Goal: Task Accomplishment & Management: Manage account settings

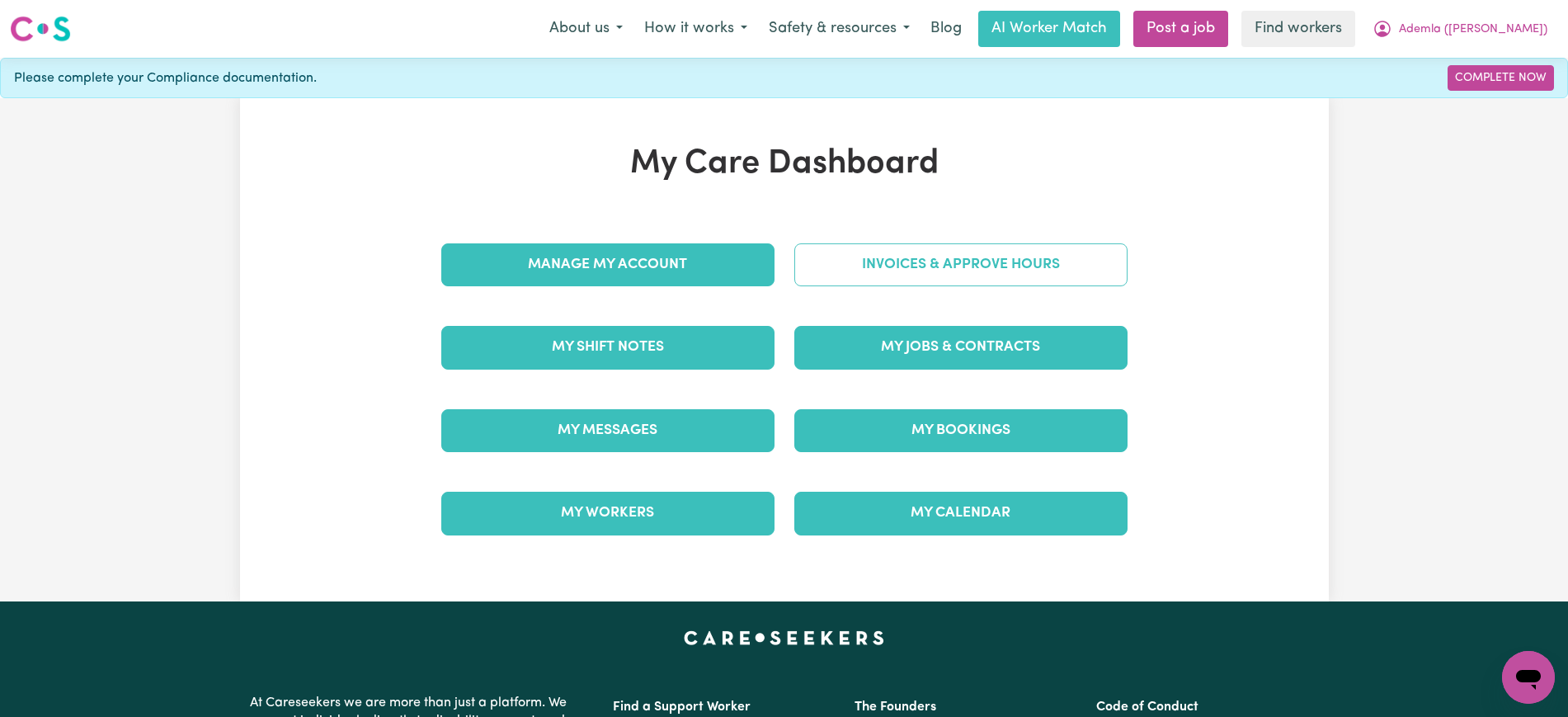
click at [826, 281] on link "Invoices & Approve Hours" at bounding box center [961, 265] width 333 height 43
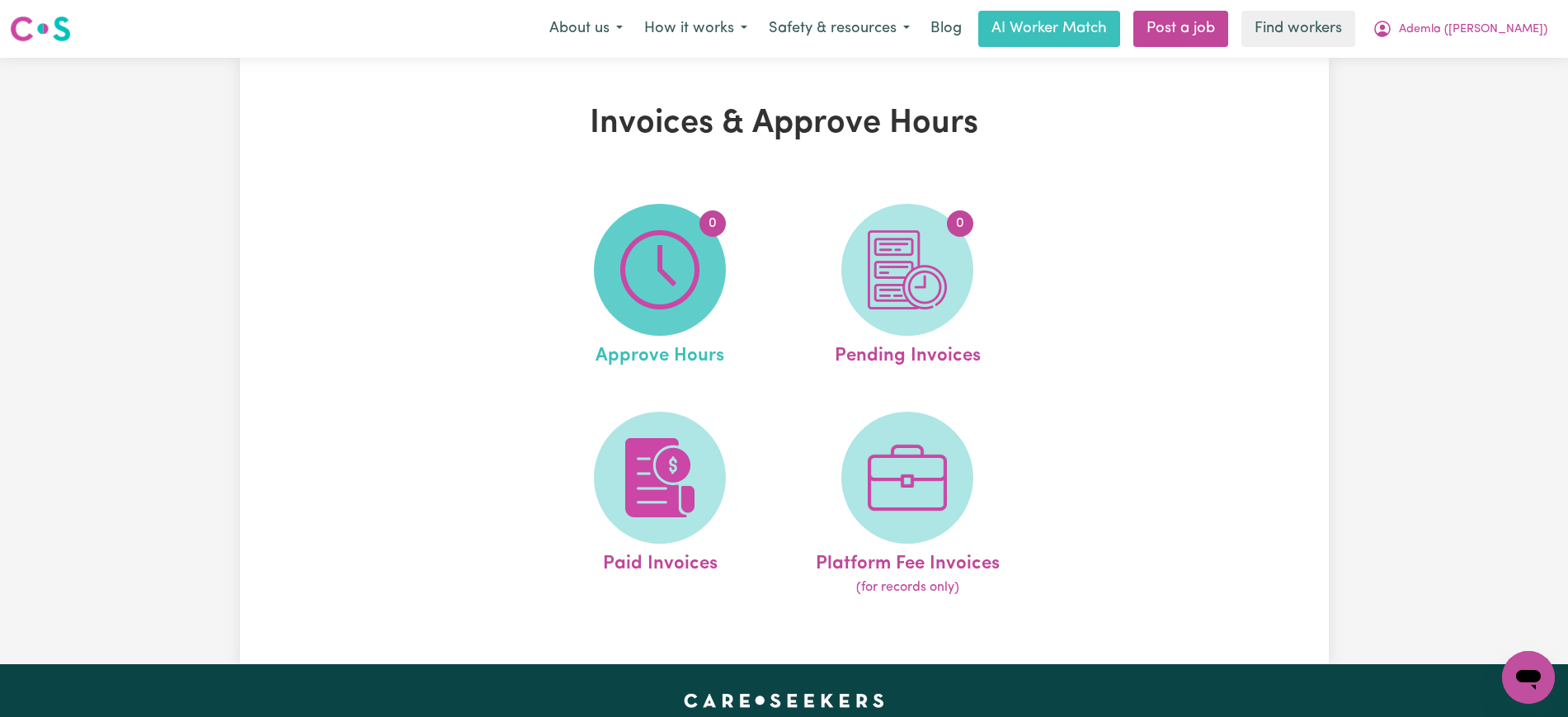
click at [699, 281] on img at bounding box center [660, 269] width 79 height 79
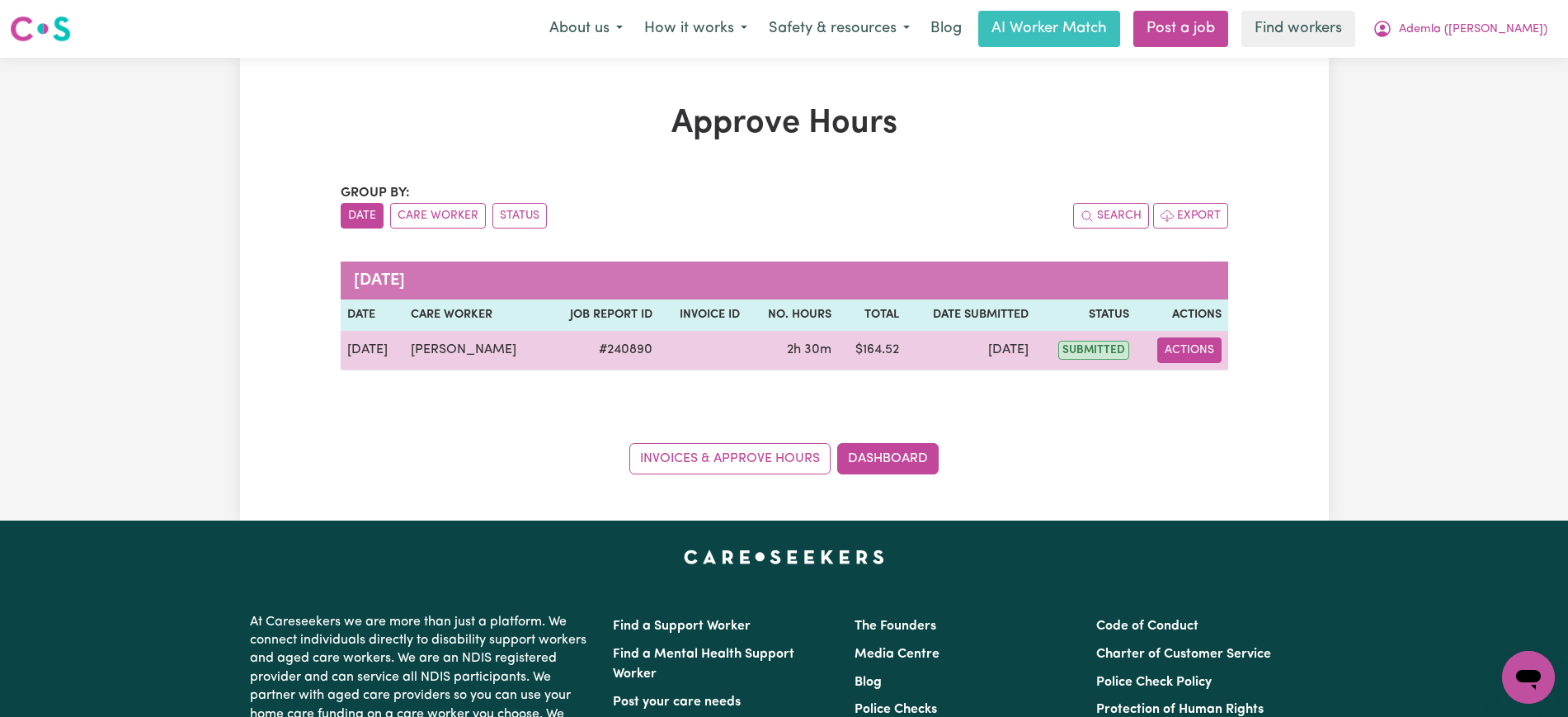
click at [1202, 348] on button "Actions" at bounding box center [1189, 350] width 64 height 26
click at [1206, 380] on link "View Job Report" at bounding box center [1229, 389] width 141 height 33
select select "pm"
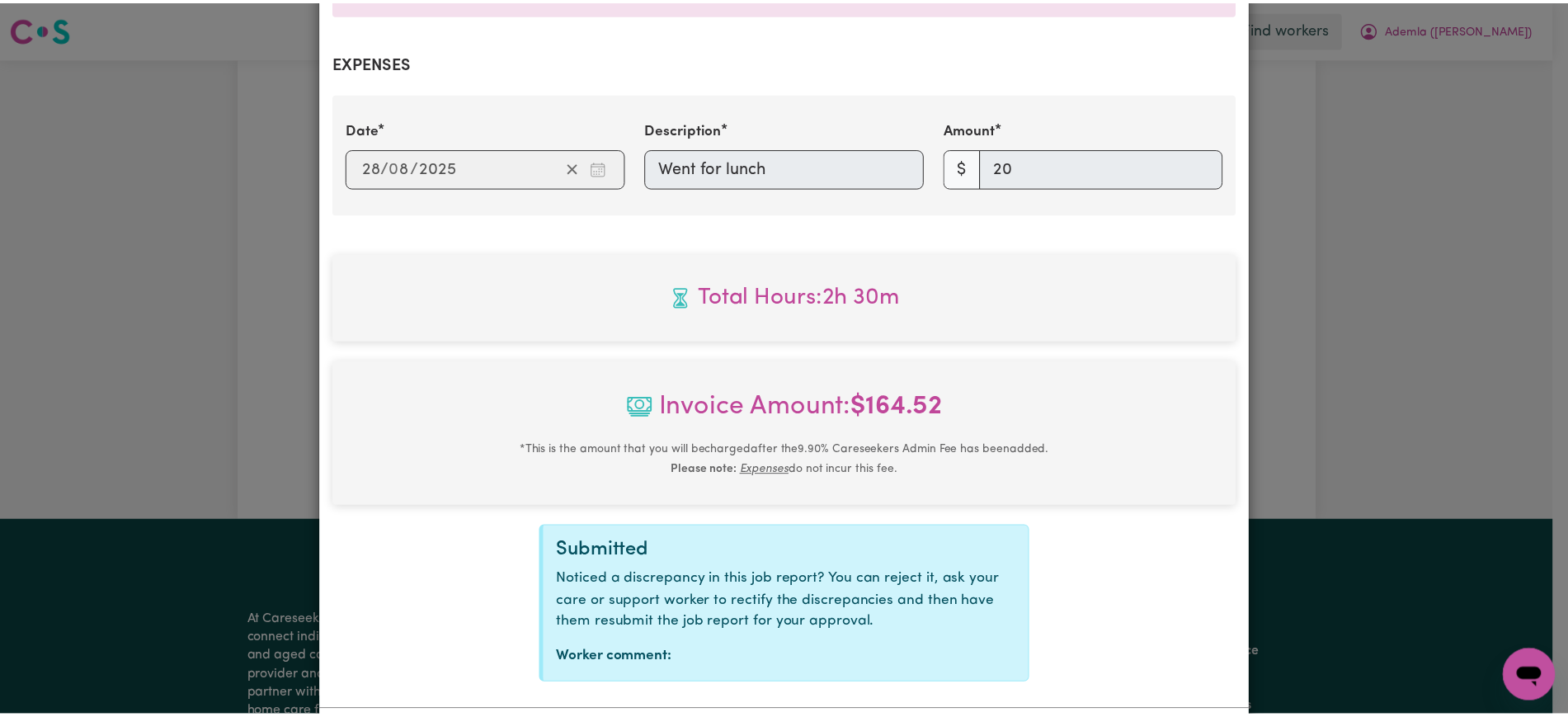
scroll to position [679, 0]
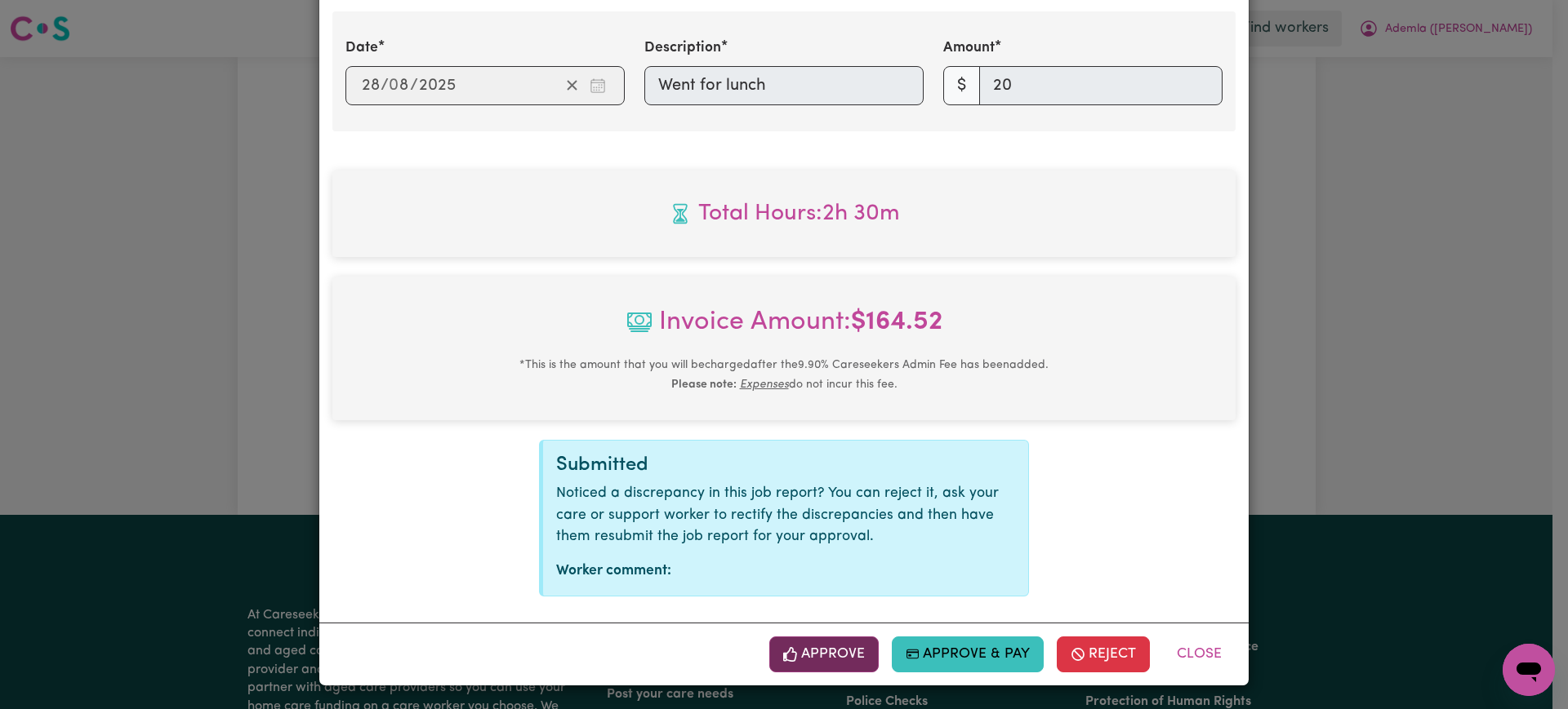
click at [804, 658] on button "Approve" at bounding box center [824, 655] width 109 height 36
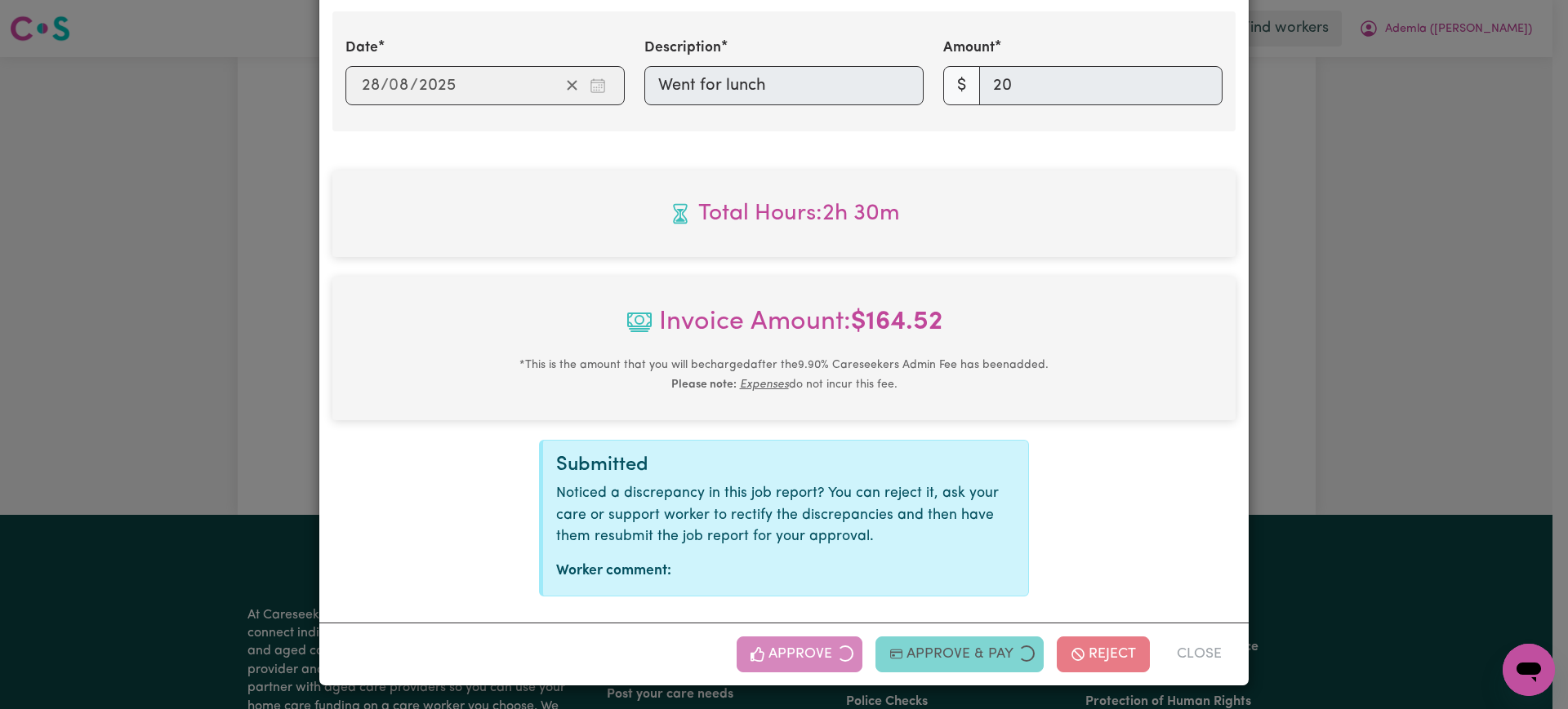
click at [1430, 331] on div "Job Report # 240890 - [PERSON_NAME] Summary Job report # 240890 Client name: Ad…" at bounding box center [784, 354] width 1568 height 709
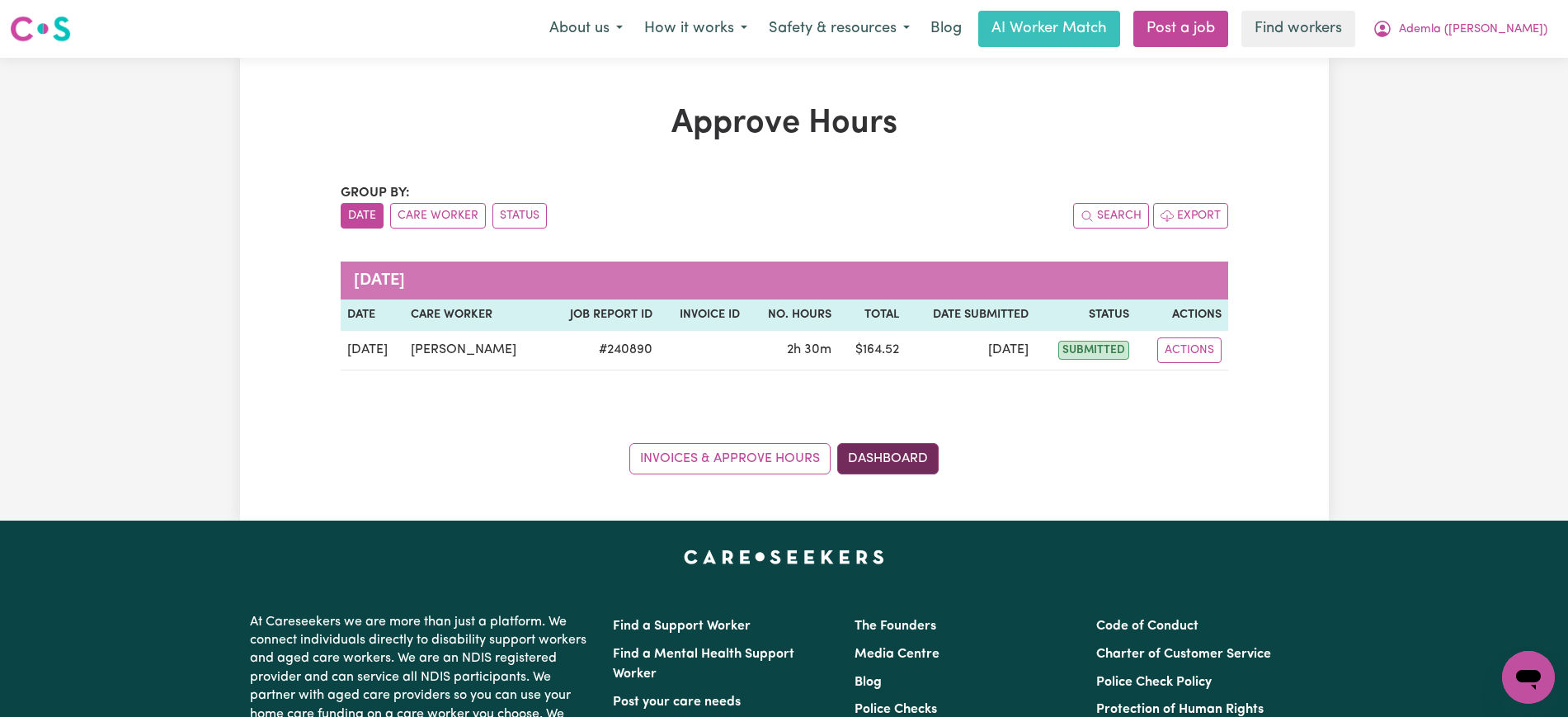
click at [926, 456] on link "Dashboard" at bounding box center [887, 459] width 101 height 32
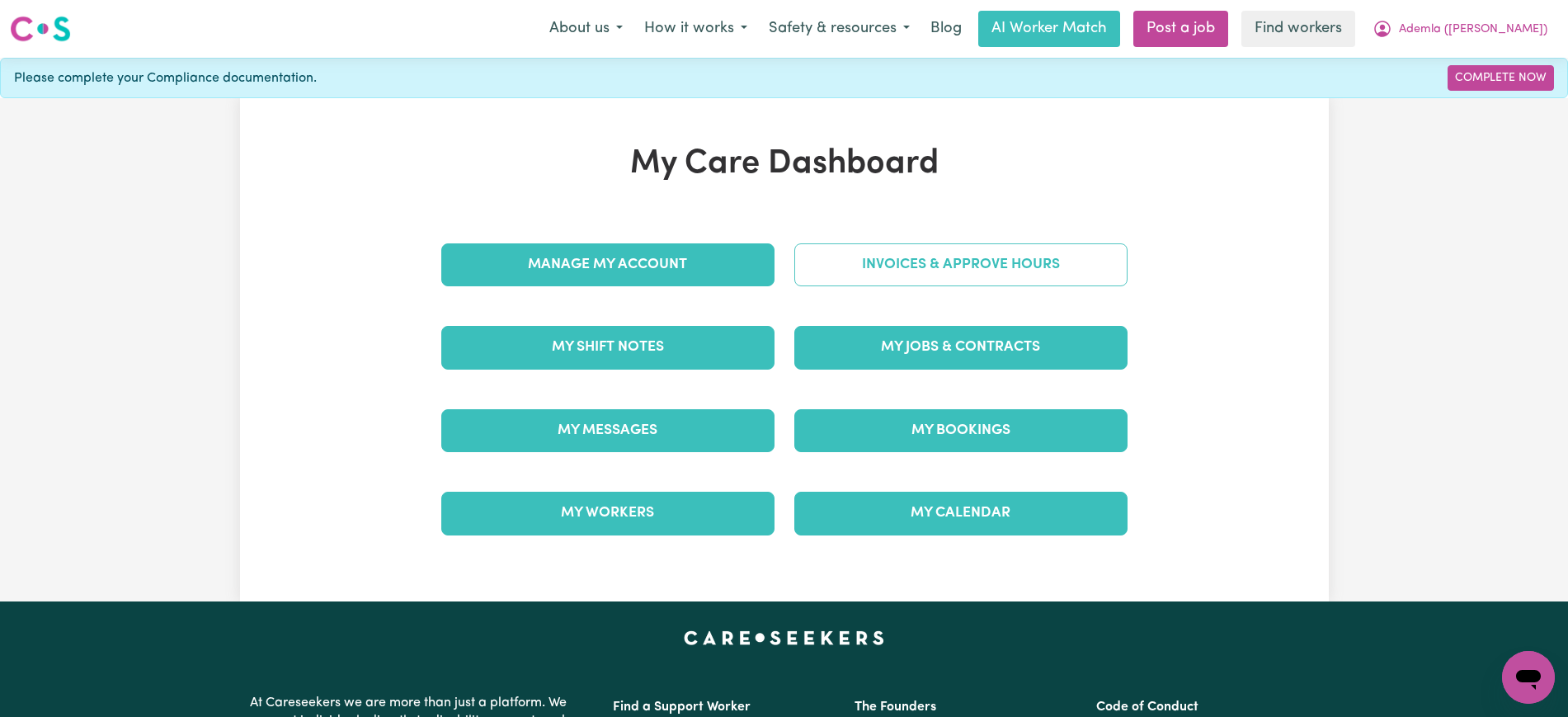
click at [923, 266] on link "Invoices & Approve Hours" at bounding box center [961, 265] width 333 height 43
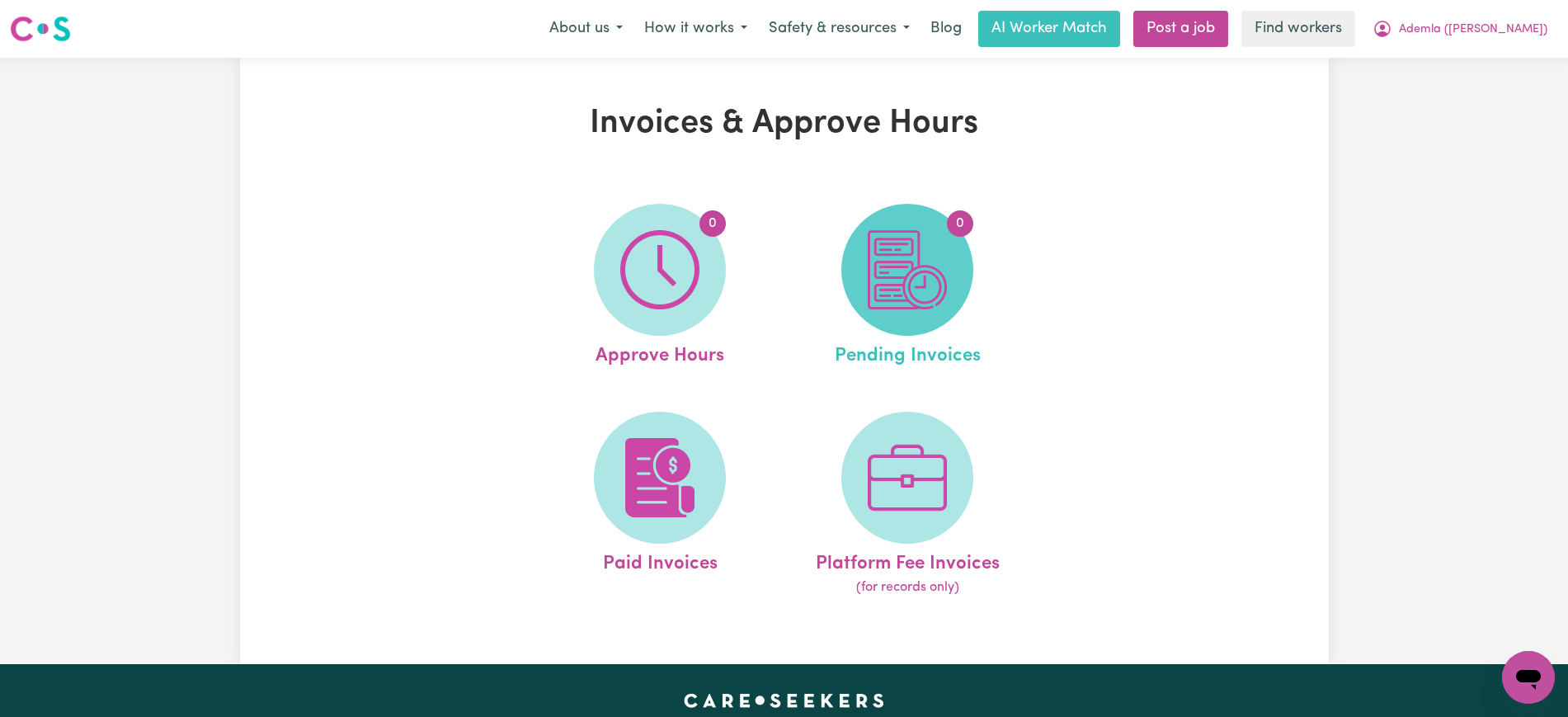
click at [924, 290] on img at bounding box center [907, 269] width 79 height 79
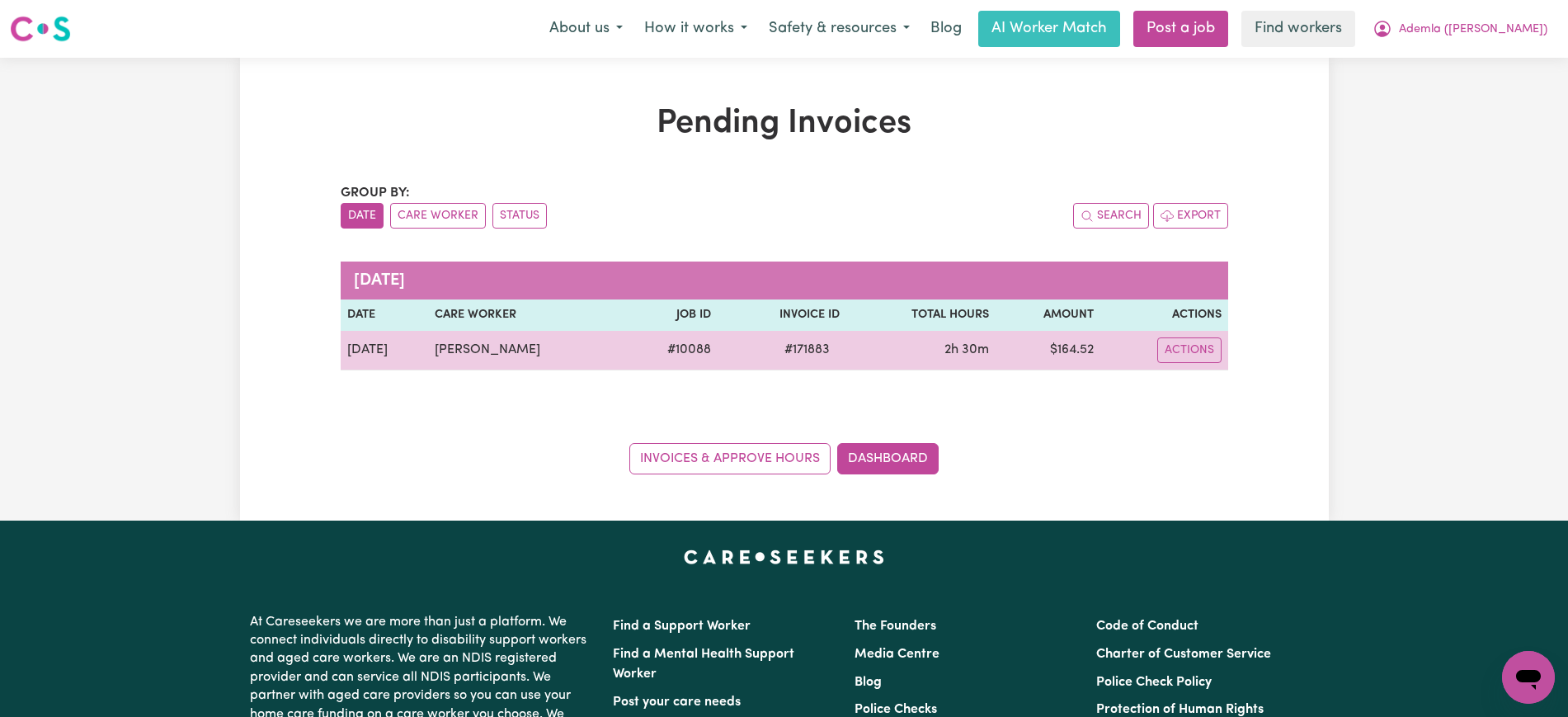
click at [810, 348] on span "# 171883" at bounding box center [807, 349] width 65 height 20
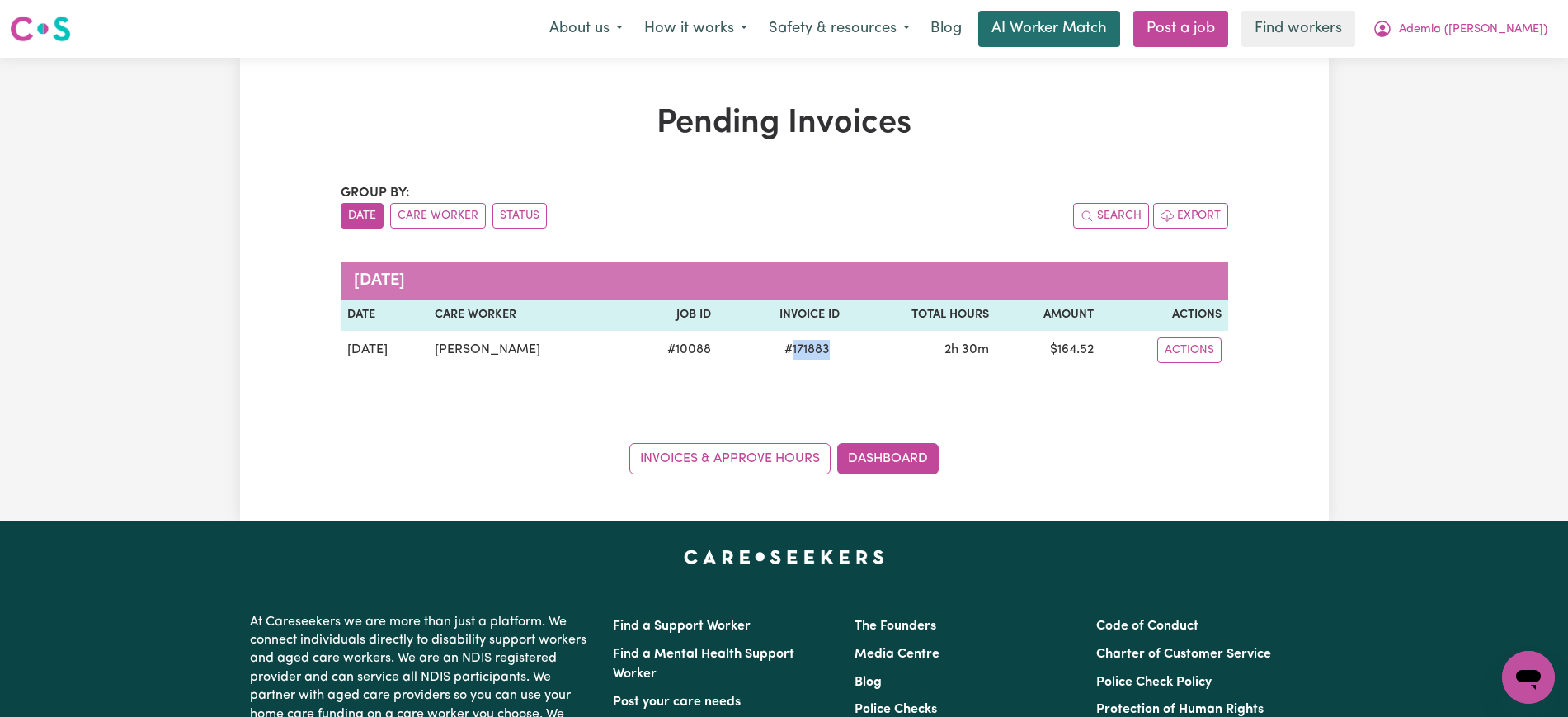
copy span "171883"
click at [1468, 27] on span "Ademla ([PERSON_NAME])" at bounding box center [1474, 29] width 148 height 18
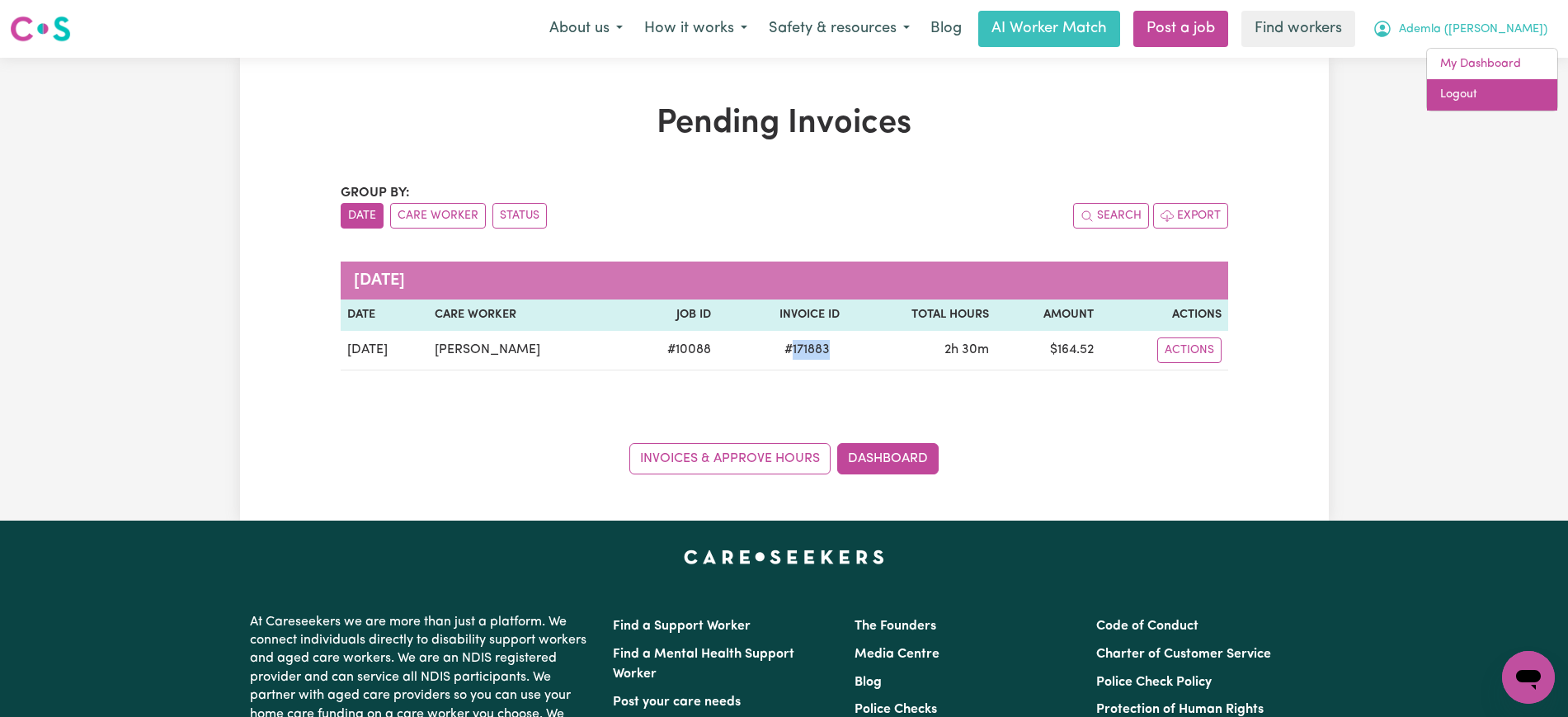
click at [1453, 94] on link "Logout" at bounding box center [1493, 94] width 131 height 32
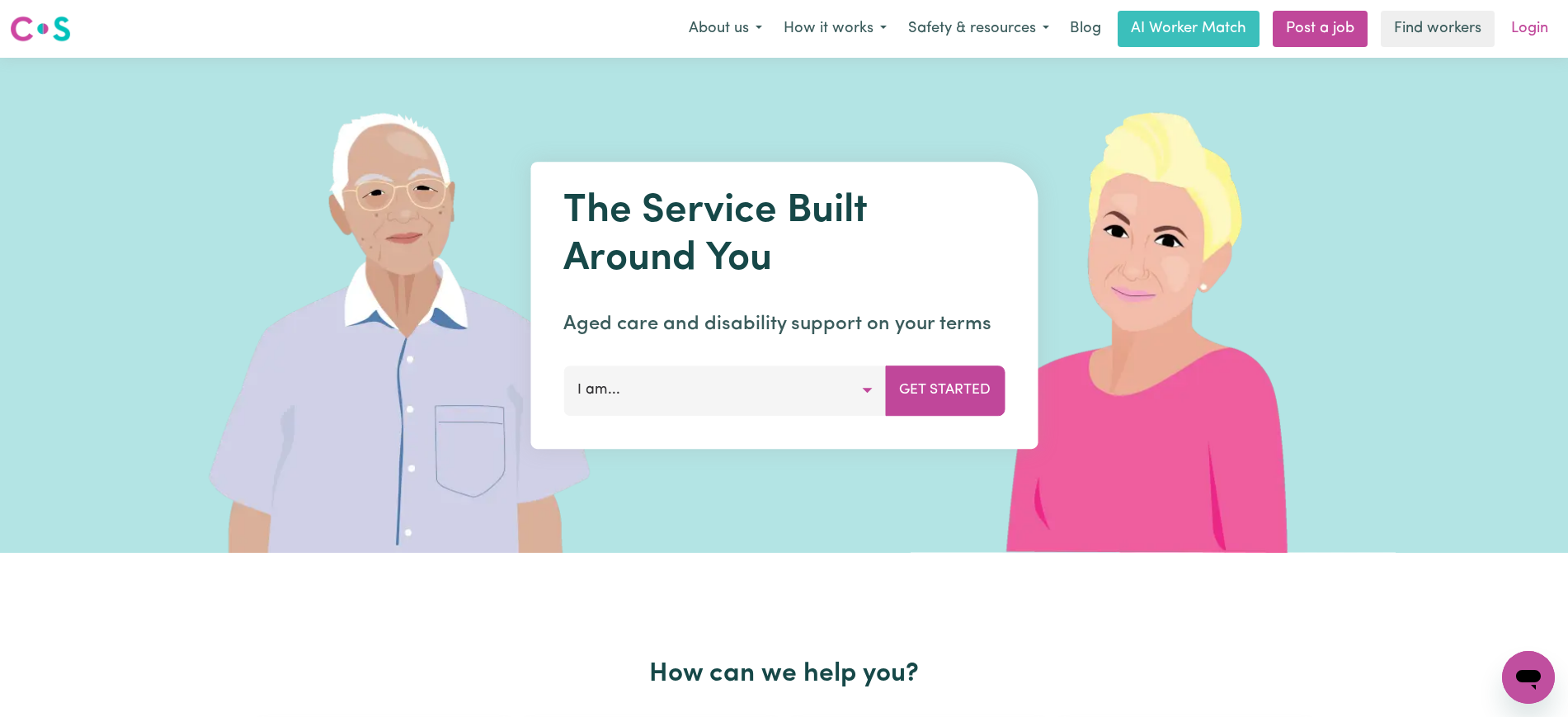
click at [1524, 29] on link "Login" at bounding box center [1530, 29] width 57 height 37
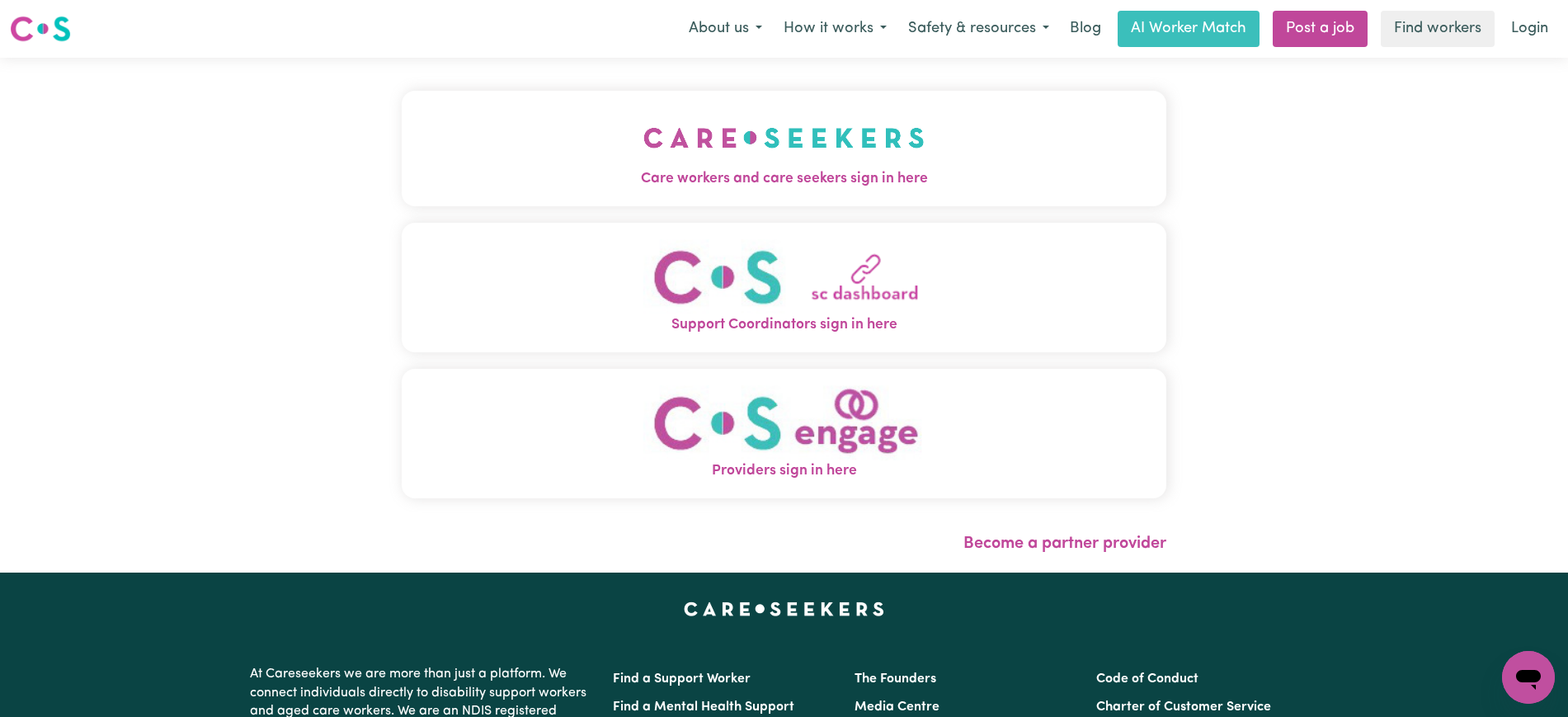
click at [725, 181] on span "Care workers and care seekers sign in here" at bounding box center [784, 179] width 765 height 21
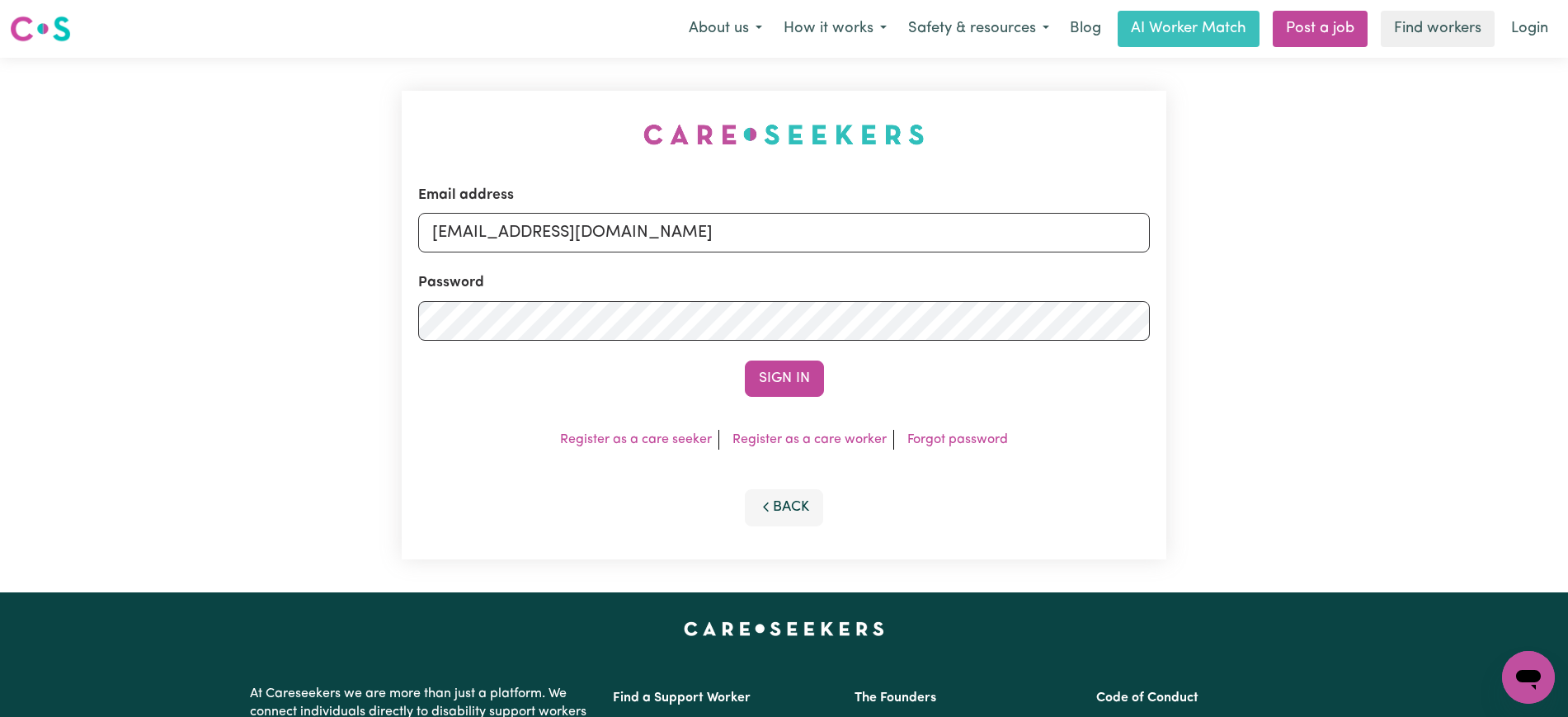
click at [440, 111] on div "Email address [EMAIL_ADDRESS][DOMAIN_NAME] Password Sign In Register as a care …" at bounding box center [784, 325] width 785 height 535
drag, startPoint x: 518, startPoint y: 236, endPoint x: 1104, endPoint y: 238, distance: 586.0
click at [1120, 236] on input "[EMAIL_ADDRESS][DOMAIN_NAME]" at bounding box center [784, 232] width 732 height 39
paste input "IrenePapandreouALC"
type input "[EMAIL_ADDRESS][DOMAIN_NAME]"
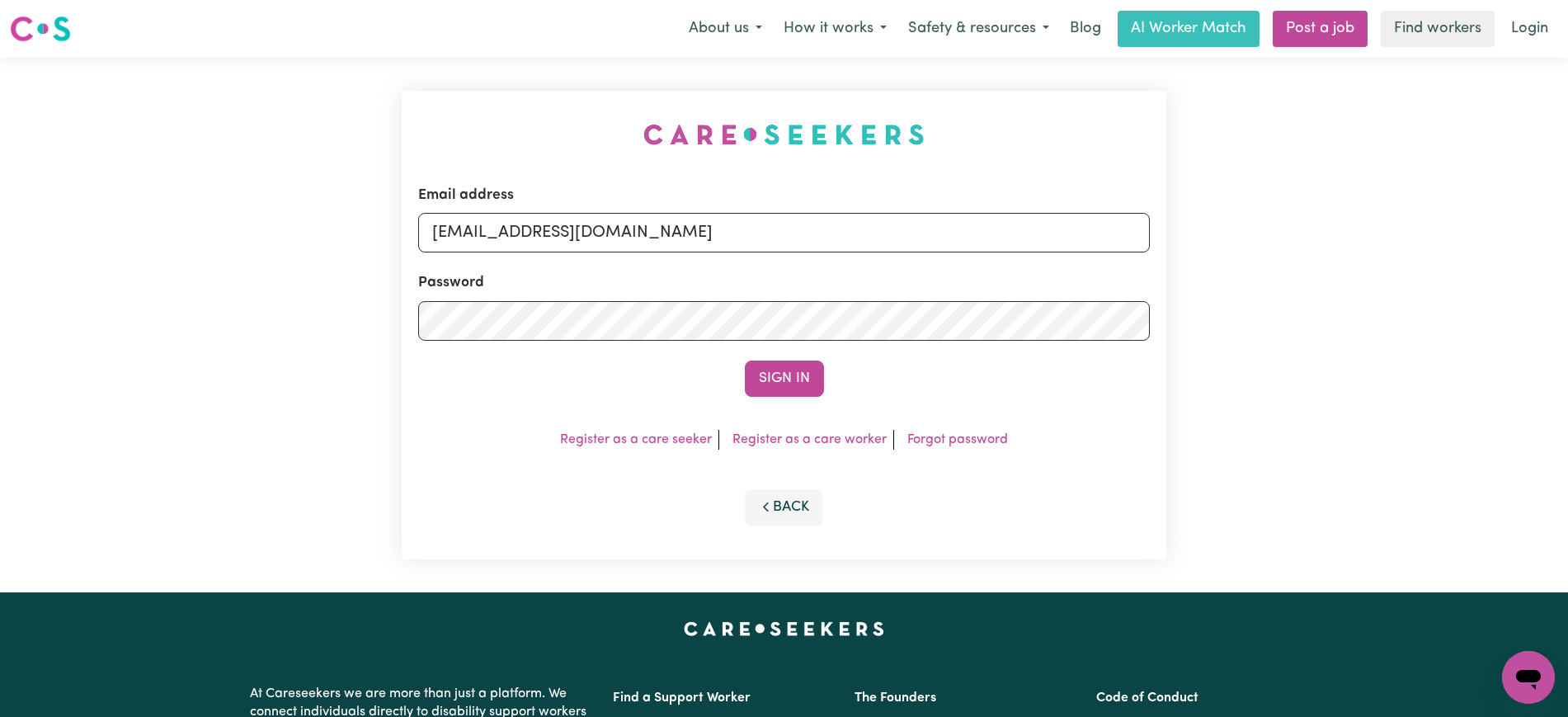
click at [924, 169] on div "Email address [EMAIL_ADDRESS][DOMAIN_NAME] Password Sign In Register as a care …" at bounding box center [784, 324] width 765 height 469
click at [788, 376] on button "Sign In" at bounding box center [784, 379] width 79 height 37
